Goal: Obtain resource: Download file/media

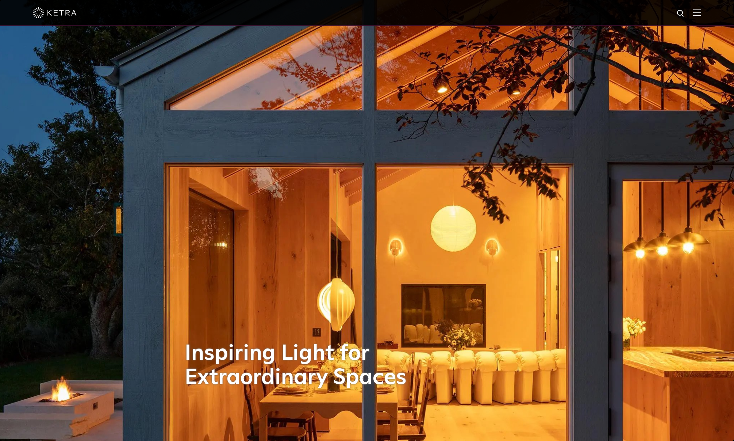
click at [702, 13] on img at bounding box center [698, 12] width 8 height 7
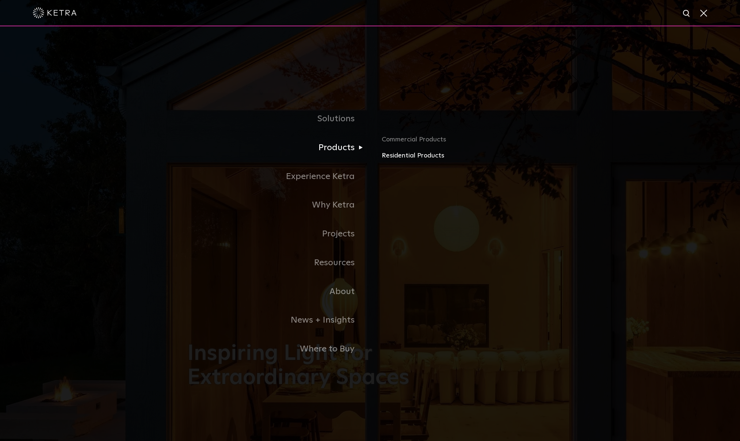
click at [401, 155] on link "Residential Products" at bounding box center [467, 155] width 171 height 11
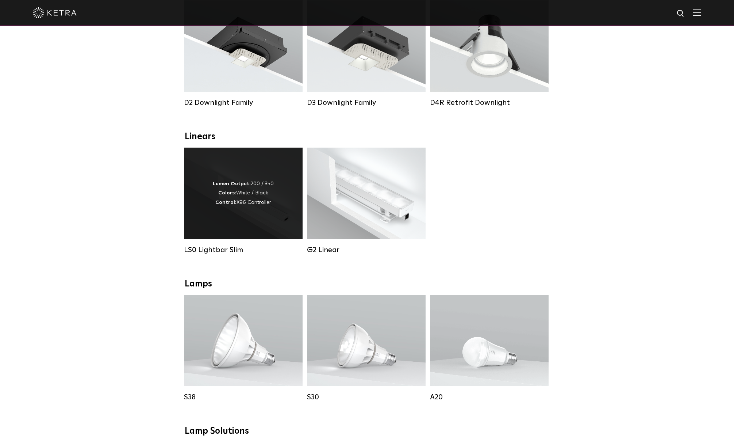
scroll to position [146, 0]
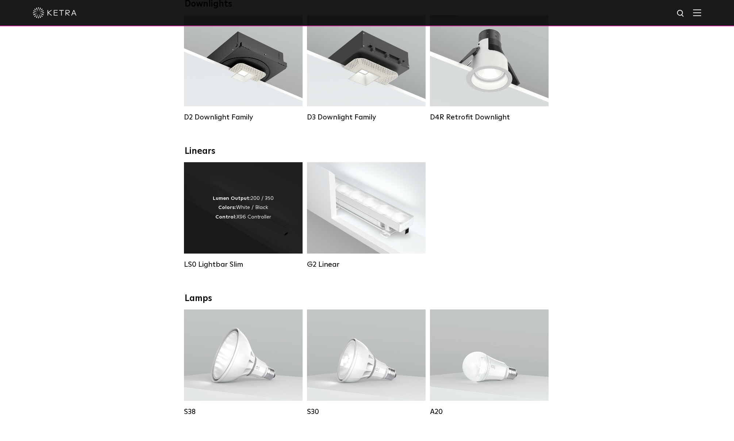
click at [202, 236] on div "Lumen Output: 200 / 350 Colors: White / Black Control: X96 Controller" at bounding box center [243, 207] width 119 height 91
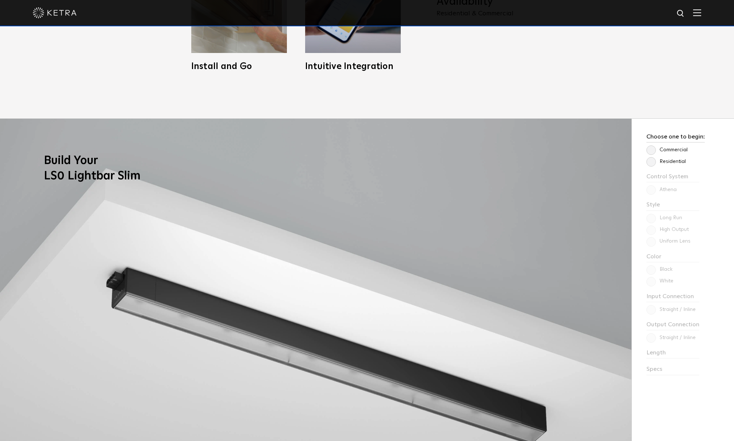
scroll to position [730, 0]
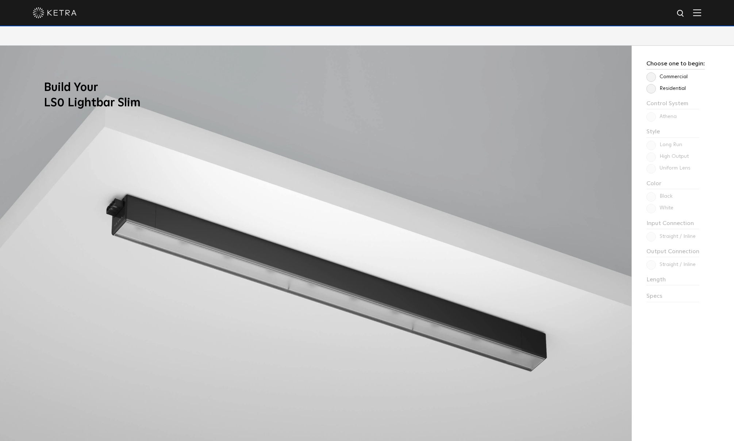
click at [653, 90] on label "Residential" at bounding box center [666, 88] width 39 height 6
click at [0, 0] on input "Residential" at bounding box center [0, 0] width 0 height 0
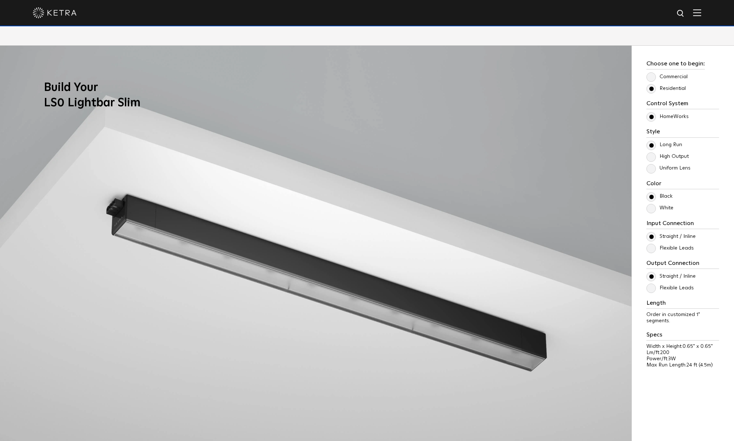
click at [678, 167] on label "Uniform Lens" at bounding box center [669, 168] width 44 height 6
click at [0, 0] on input "Uniform Lens" at bounding box center [0, 0] width 0 height 0
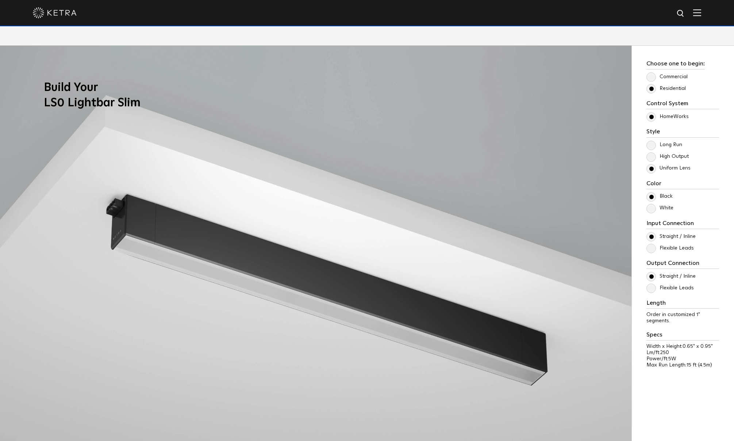
click at [649, 209] on label "White" at bounding box center [660, 208] width 27 height 6
click at [0, 0] on input "White" at bounding box center [0, 0] width 0 height 0
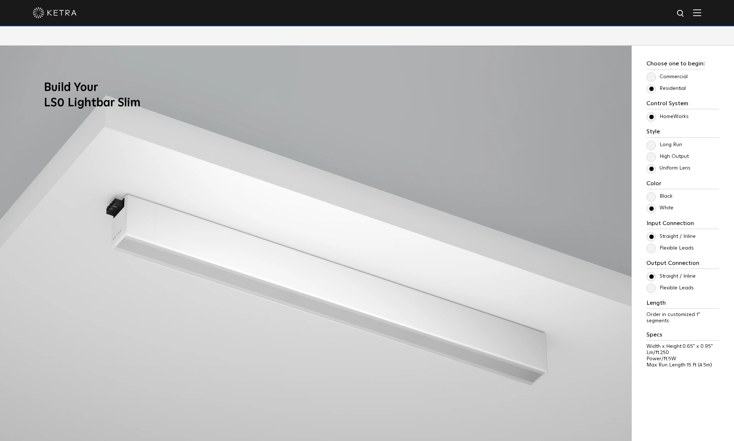
click at [686, 250] on label "Flexible Leads" at bounding box center [670, 248] width 47 height 6
click at [0, 0] on input "Flexible Leads" at bounding box center [0, 0] width 0 height 0
click at [652, 248] on label "Flexible Leads" at bounding box center [670, 248] width 47 height 6
click at [0, 0] on input "Flexible Leads" at bounding box center [0, 0] width 0 height 0
click at [651, 236] on label "Straight / Inline" at bounding box center [671, 236] width 49 height 6
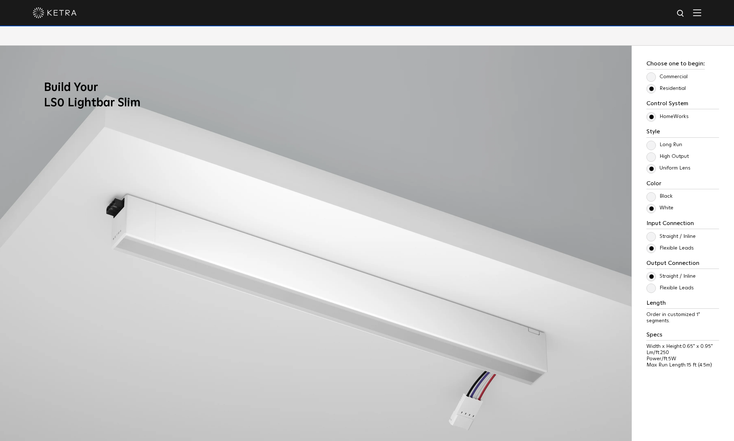
click at [0, 0] on input "Straight / Inline" at bounding box center [0, 0] width 0 height 0
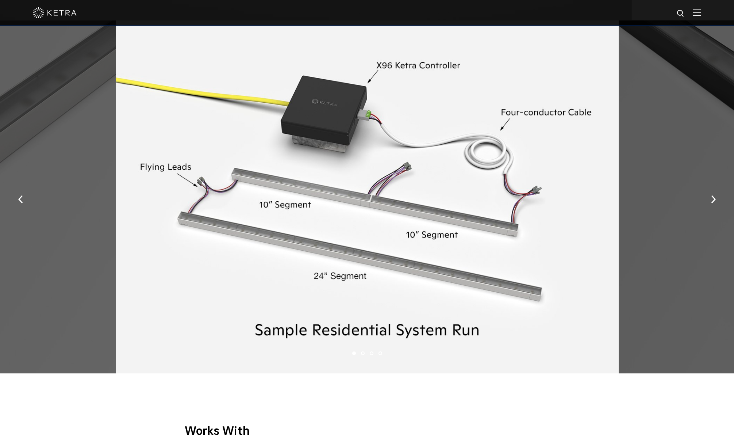
scroll to position [1205, 0]
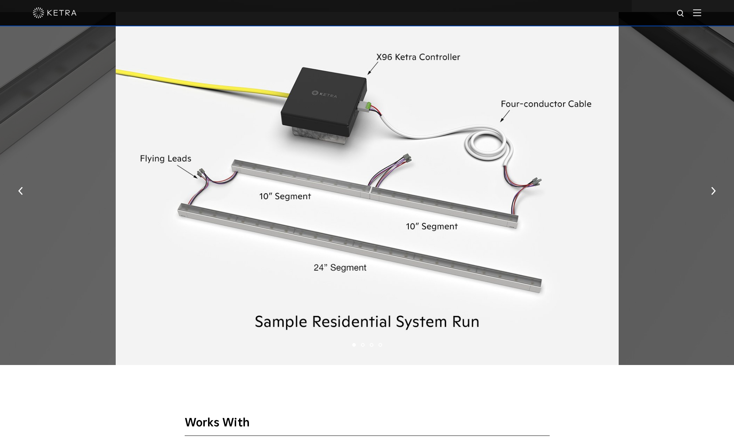
click at [363, 346] on li "2" at bounding box center [363, 345] width 4 height 4
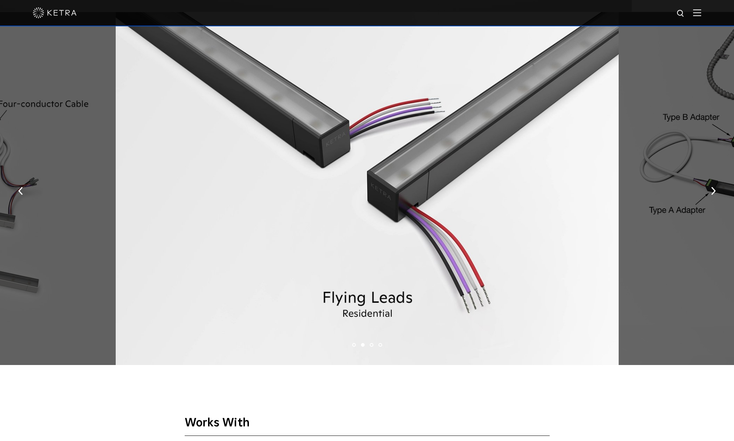
click at [373, 344] on li "3" at bounding box center [372, 345] width 4 height 4
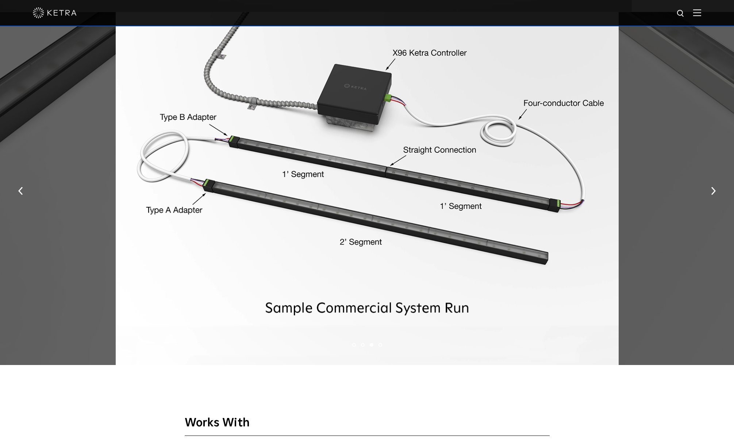
click at [380, 345] on li "4" at bounding box center [381, 345] width 4 height 4
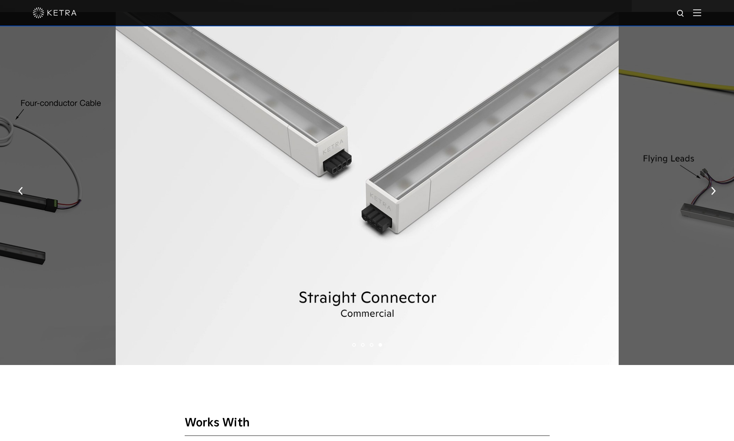
click at [353, 345] on li "1" at bounding box center [354, 345] width 4 height 4
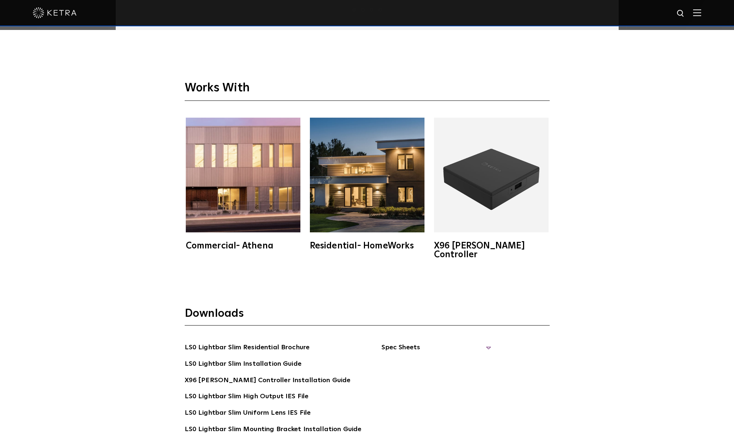
scroll to position [1570, 0]
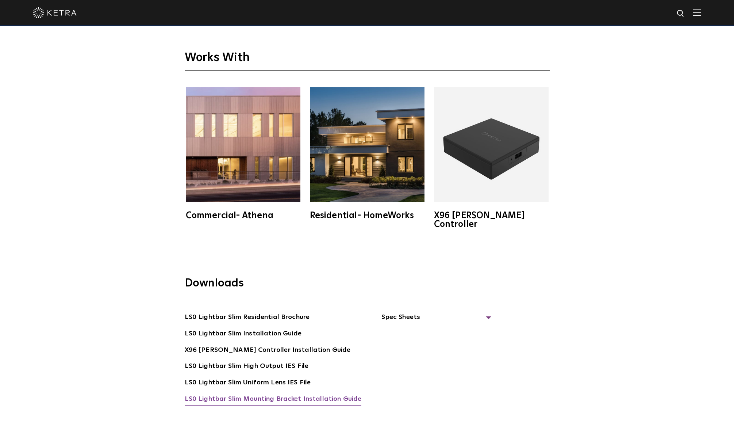
click at [333, 394] on link "LS0 Lightbar Slim Mounting Bracket Installation Guide" at bounding box center [273, 400] width 177 height 12
click at [405, 312] on span "Spec Sheets" at bounding box center [437, 320] width 110 height 16
click at [415, 328] on link "LS0 Lightbar Slim Spec Sheet" at bounding box center [438, 334] width 94 height 12
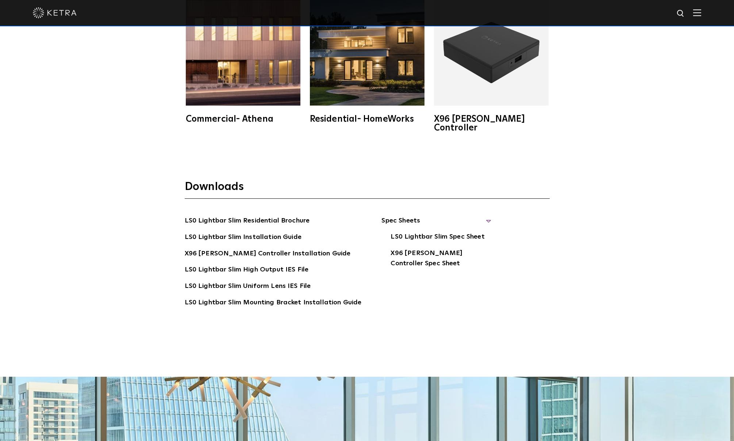
scroll to position [1680, 0]
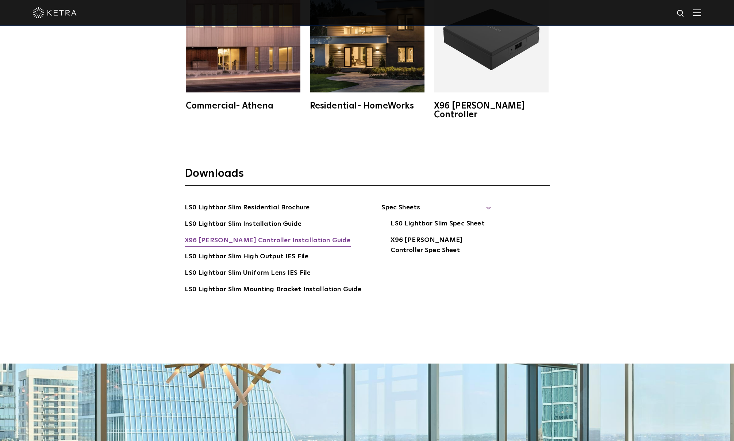
click at [261, 235] on link "X96 Ketra Controller Installation Guide" at bounding box center [268, 241] width 166 height 12
